Goal: Communication & Community: Connect with others

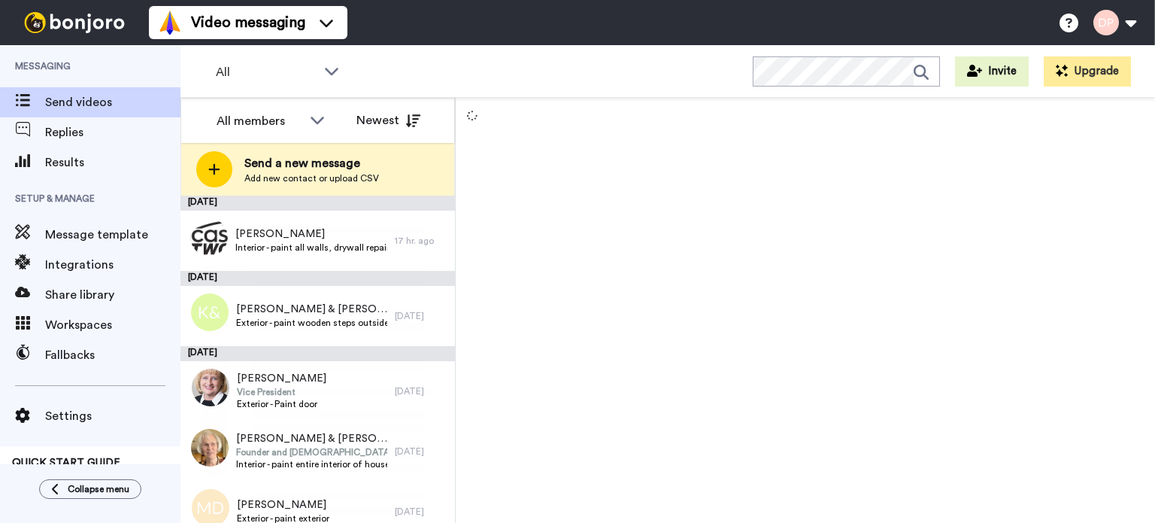
click at [301, 180] on span "Add new contact or upload CSV" at bounding box center [311, 178] width 135 height 12
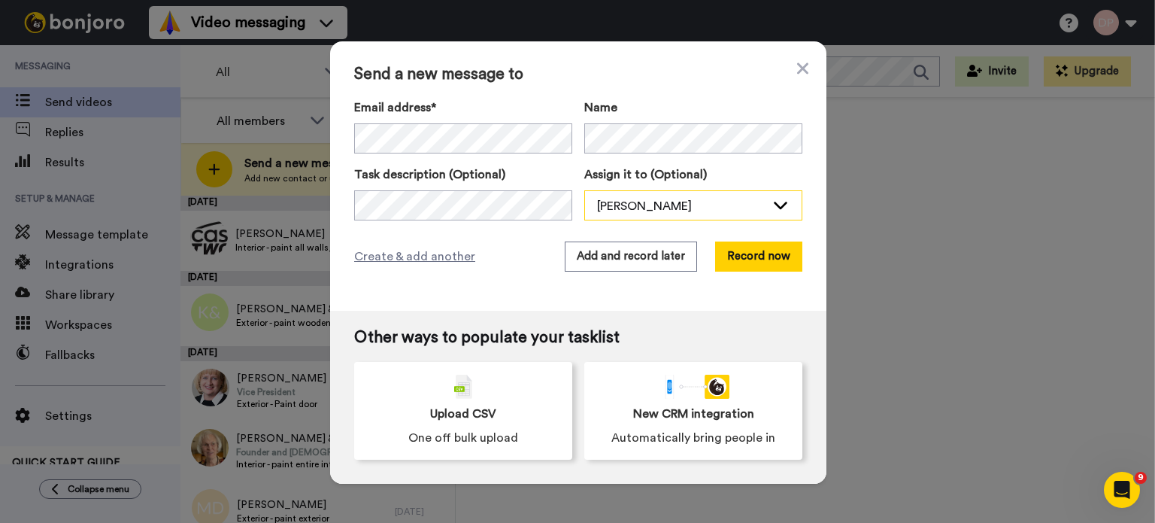
click at [680, 211] on div "[PERSON_NAME]" at bounding box center [681, 206] width 168 height 18
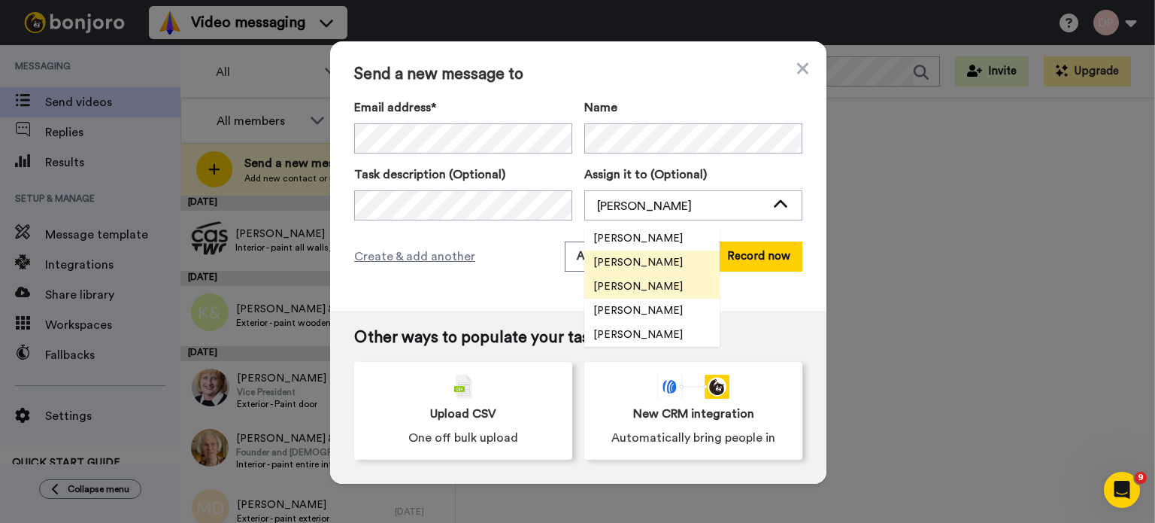
click at [667, 285] on span "[PERSON_NAME]" at bounding box center [638, 286] width 108 height 15
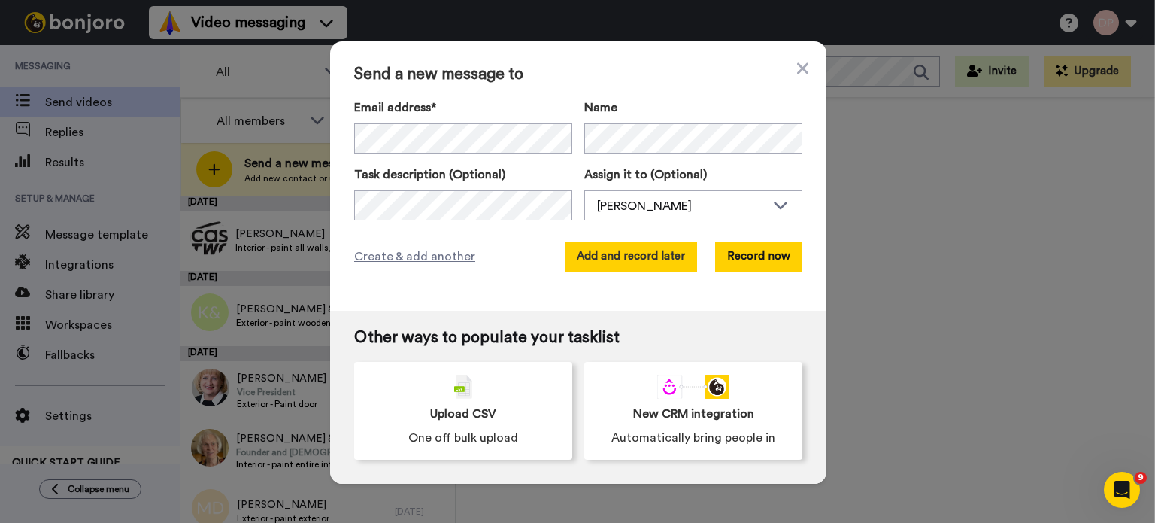
click at [627, 256] on button "Add and record later" at bounding box center [631, 256] width 132 height 30
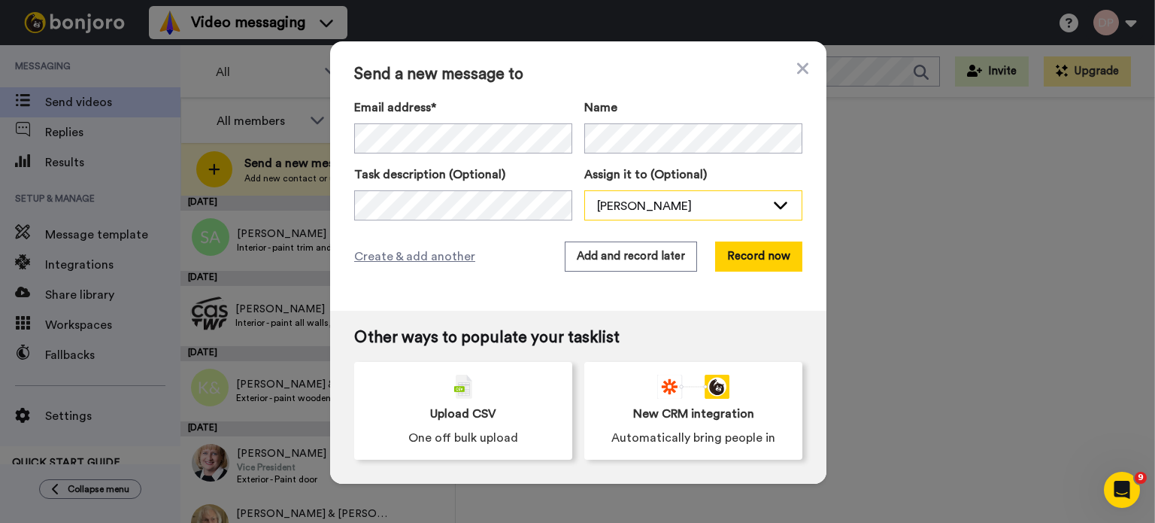
click at [684, 204] on div "[PERSON_NAME]" at bounding box center [681, 206] width 168 height 18
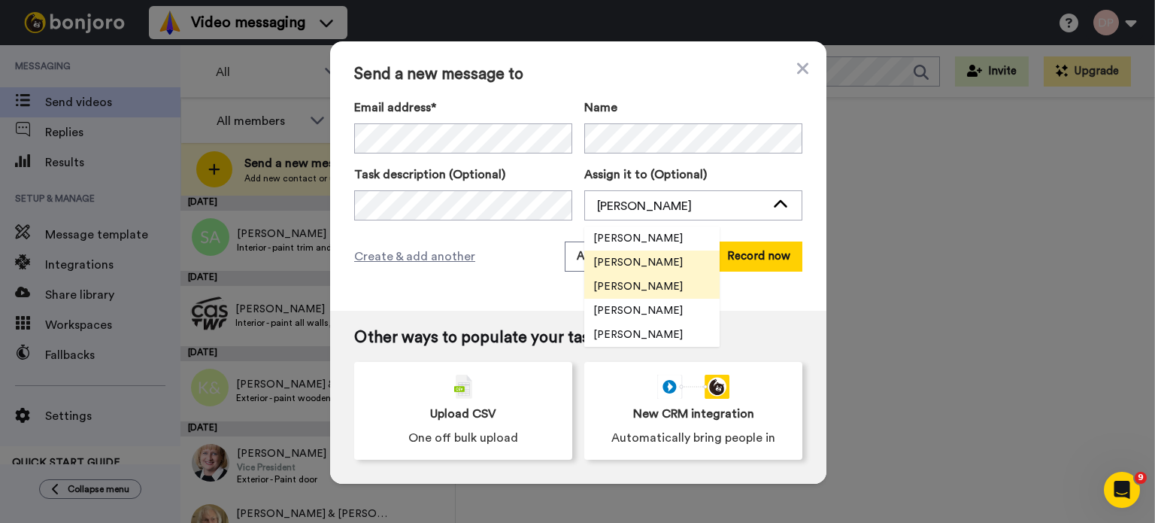
click at [651, 283] on span "[PERSON_NAME]" at bounding box center [638, 286] width 108 height 15
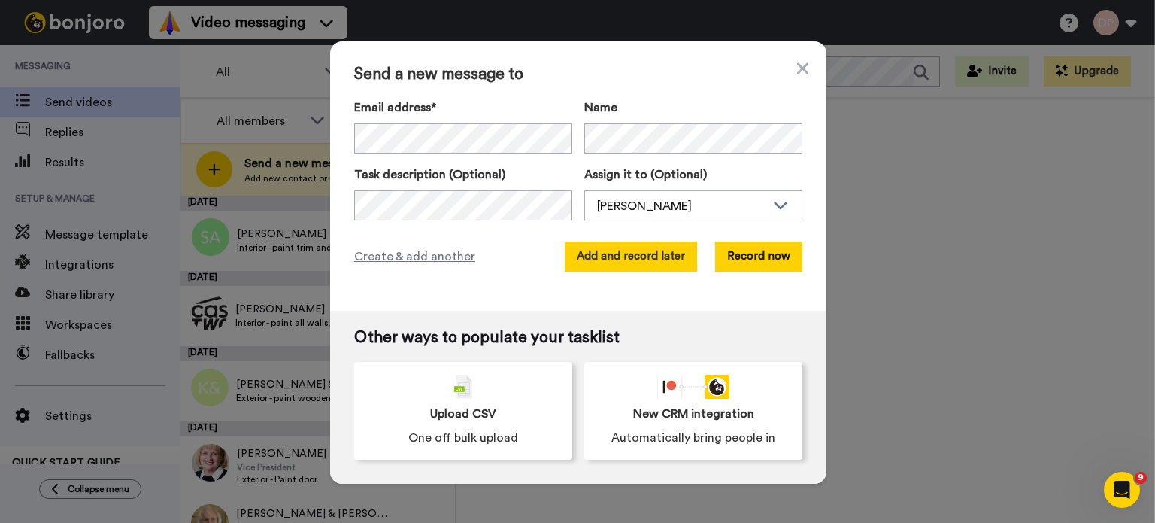
click at [629, 256] on button "Add and record later" at bounding box center [631, 256] width 132 height 30
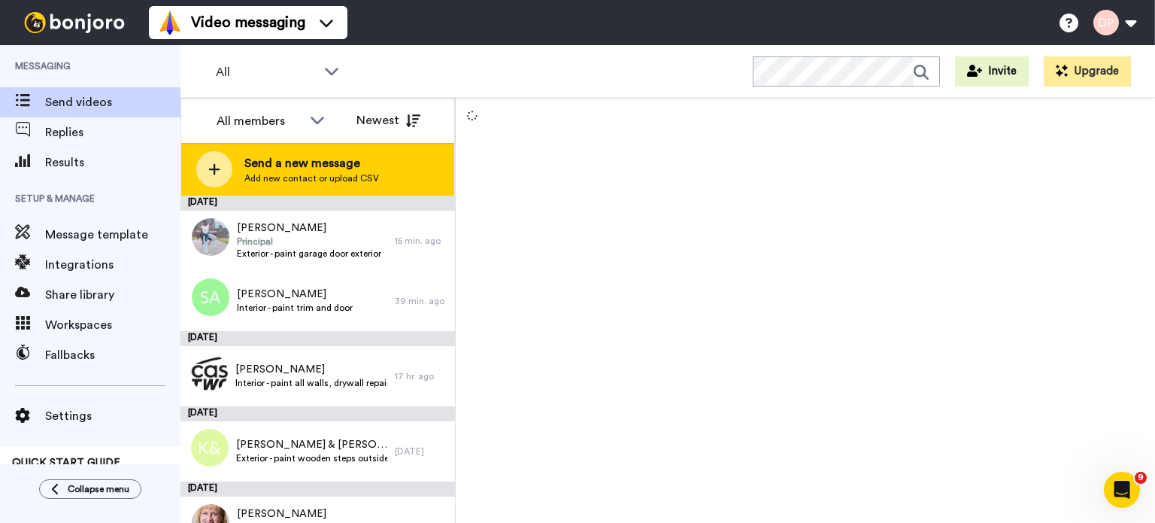
click at [303, 173] on span "Add new contact or upload CSV" at bounding box center [311, 178] width 135 height 12
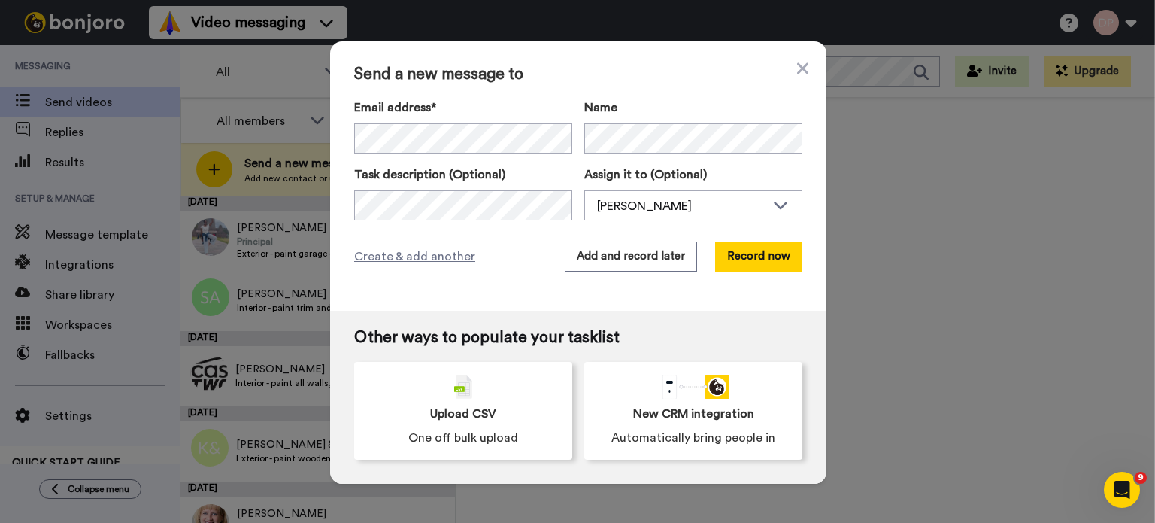
click at [908, 141] on div "Send a new message to Email address* [PERSON_NAME] <[EMAIL_ADDRESS][DOMAIN_NAME…" at bounding box center [577, 261] width 1155 height 523
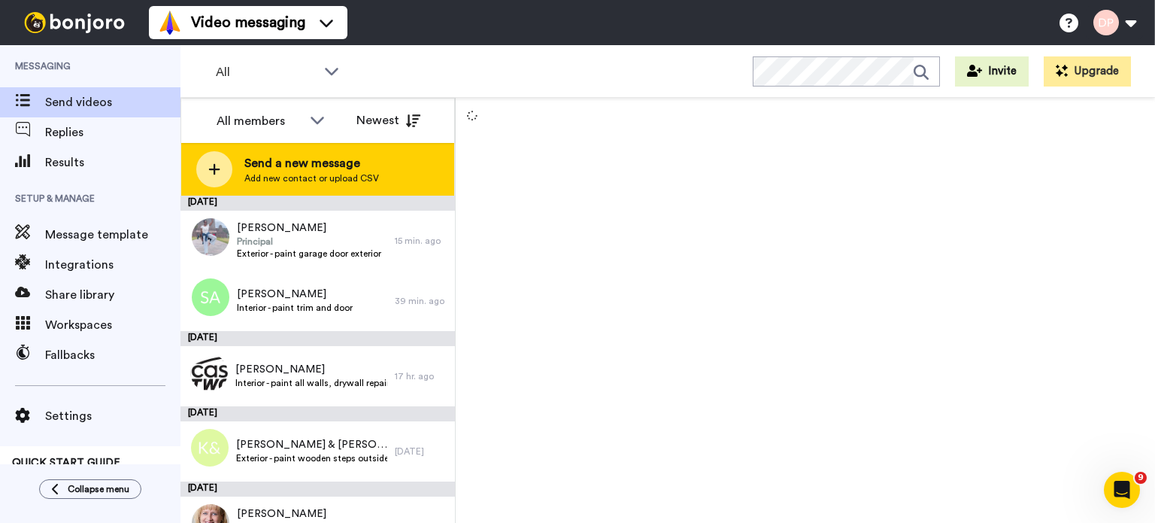
click at [329, 165] on span "Send a new message" at bounding box center [311, 163] width 135 height 18
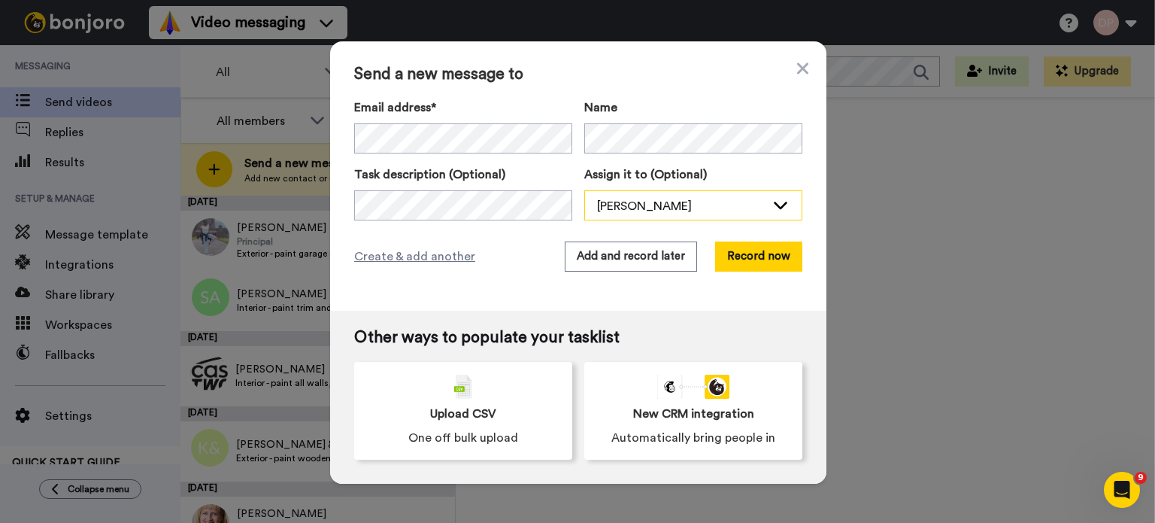
click at [647, 204] on div "[PERSON_NAME]" at bounding box center [681, 206] width 168 height 18
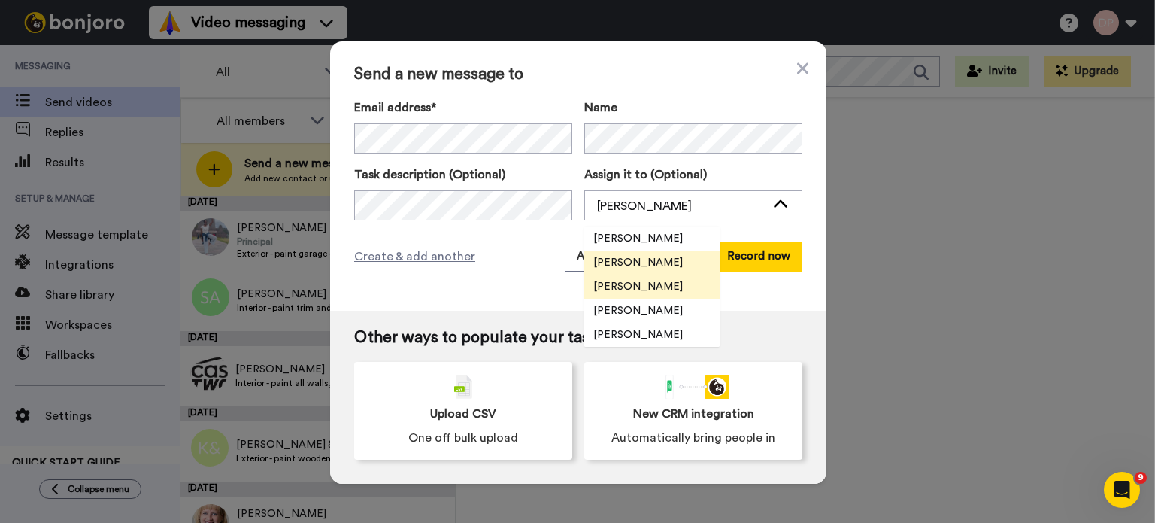
click at [648, 286] on span "[PERSON_NAME]" at bounding box center [638, 286] width 108 height 15
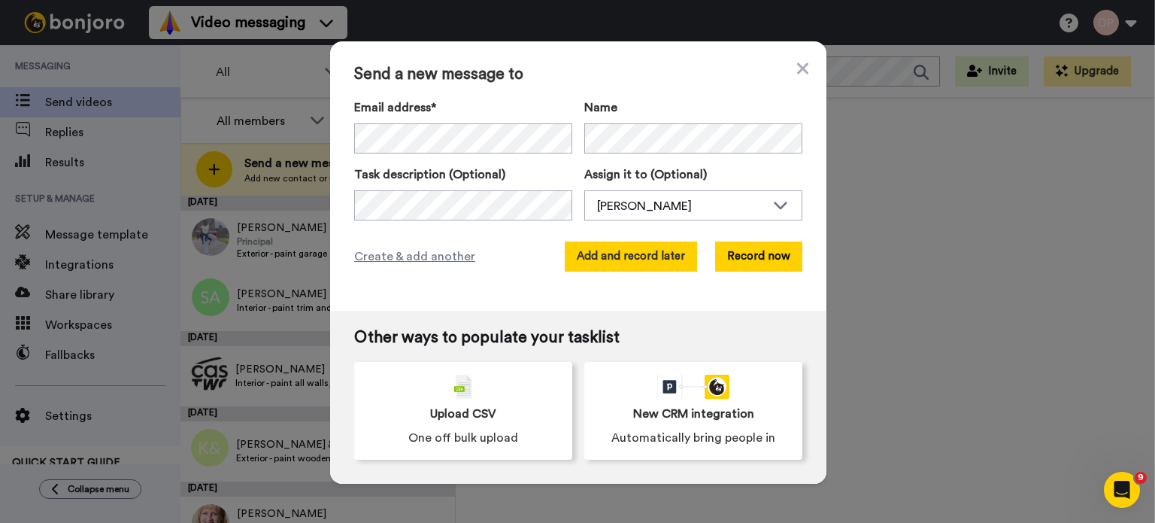
click at [631, 255] on button "Add and record later" at bounding box center [631, 256] width 132 height 30
